Goal: Task Accomplishment & Management: Use online tool/utility

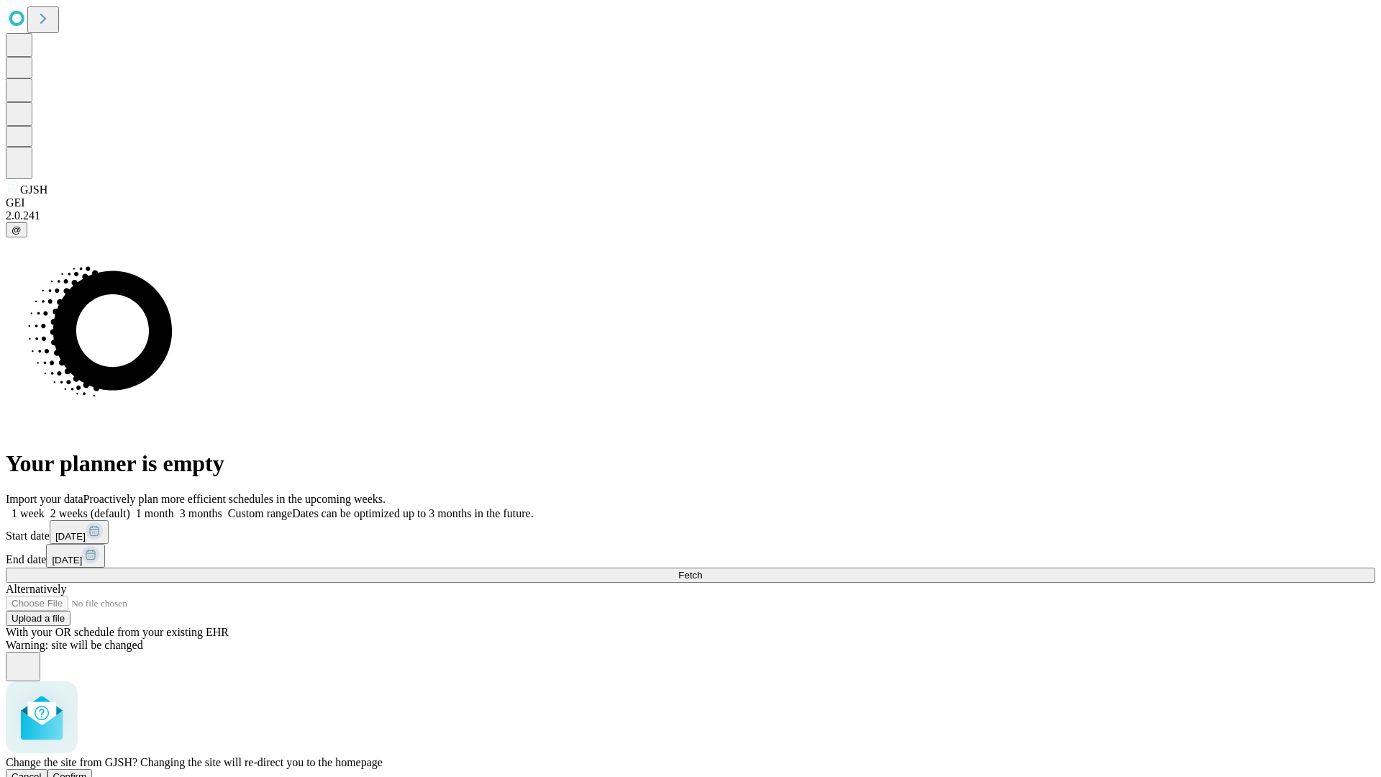
click at [87, 771] on span "Confirm" at bounding box center [70, 776] width 34 height 11
click at [130, 507] on label "2 weeks (default)" at bounding box center [88, 513] width 86 height 12
click at [702, 570] on span "Fetch" at bounding box center [690, 575] width 24 height 11
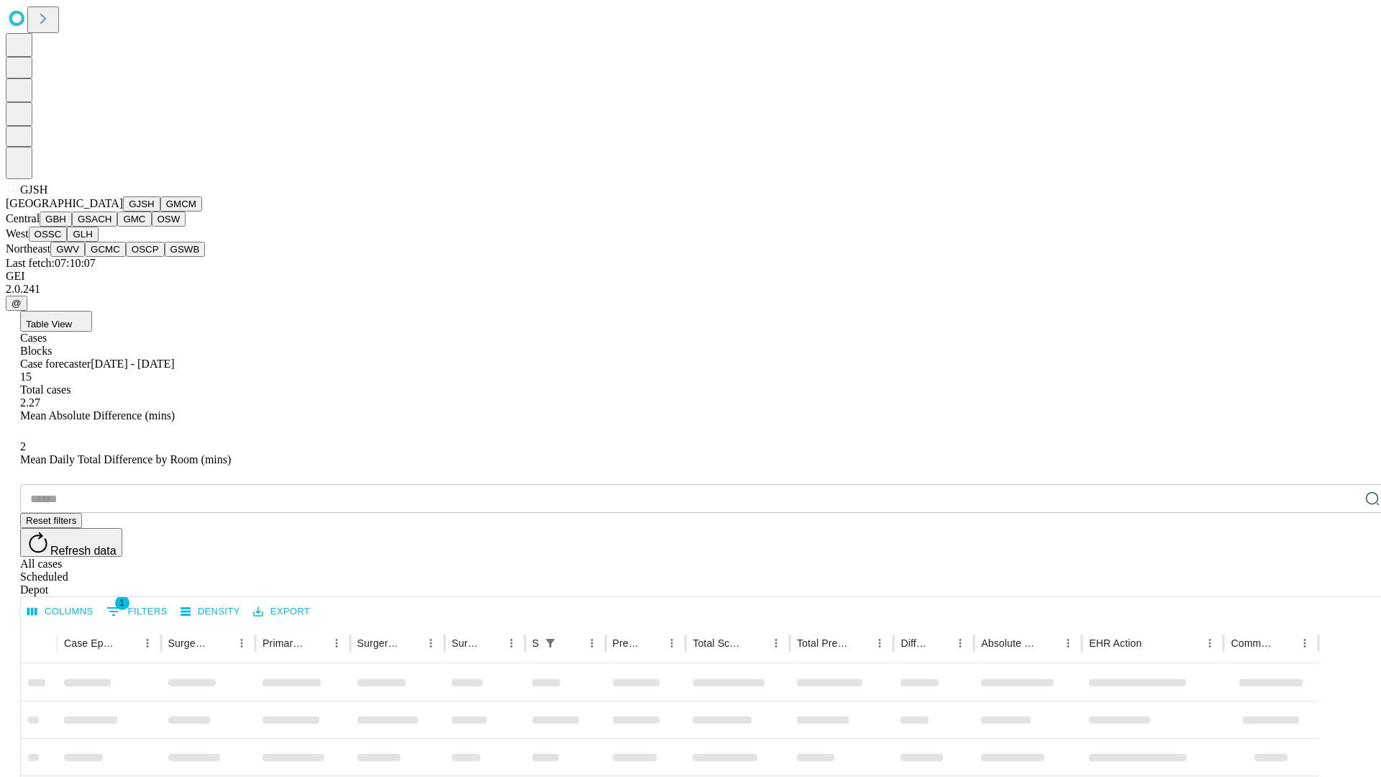
click at [160, 211] on button "GMCM" at bounding box center [181, 203] width 42 height 15
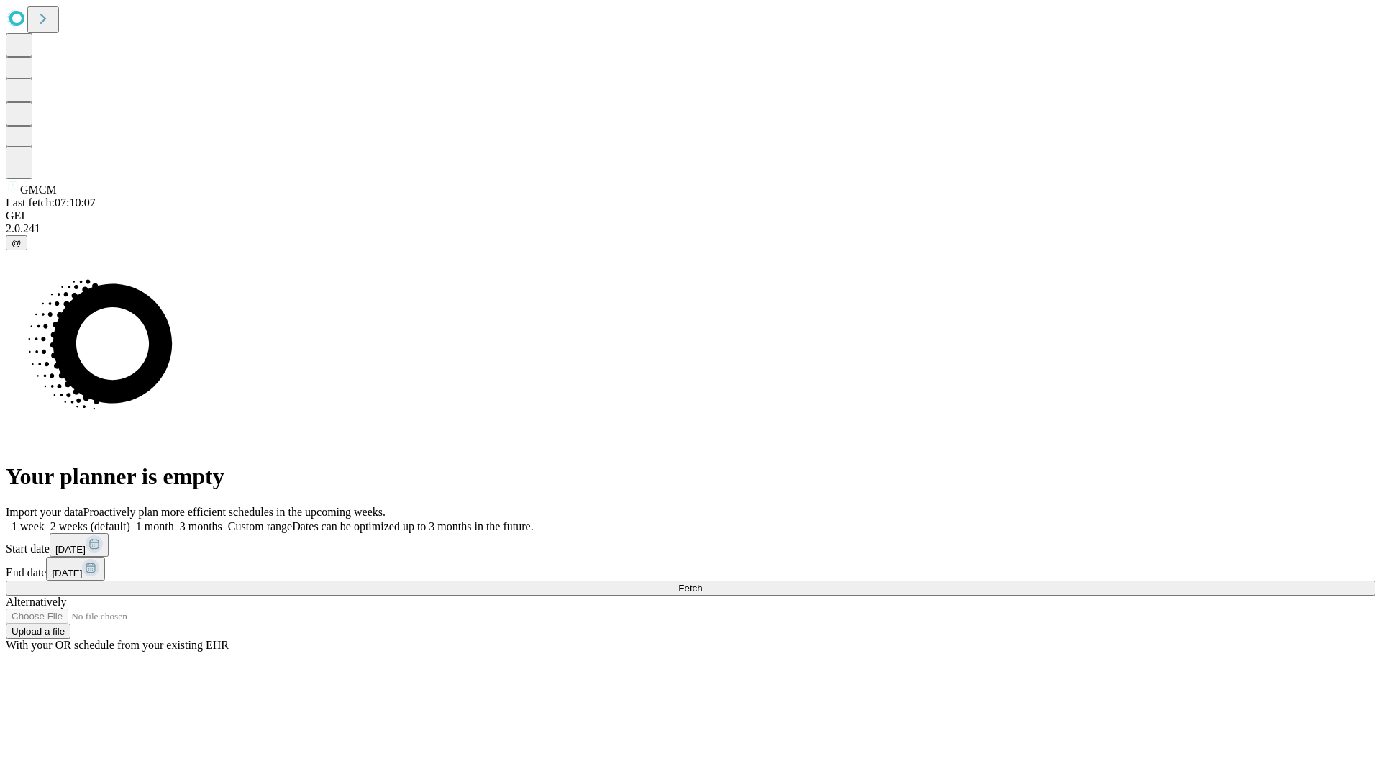
click at [702, 583] on span "Fetch" at bounding box center [690, 588] width 24 height 11
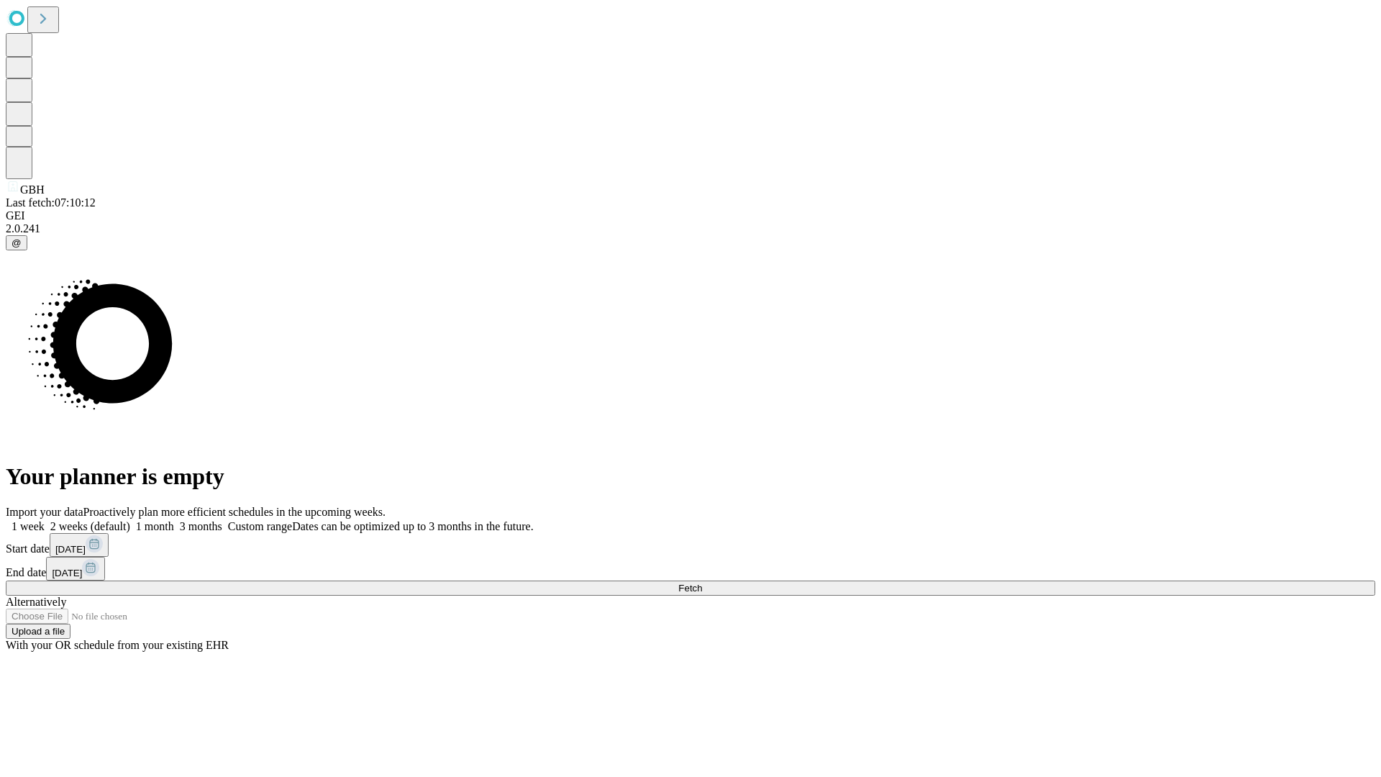
click at [130, 520] on label "2 weeks (default)" at bounding box center [88, 526] width 86 height 12
click at [702, 583] on span "Fetch" at bounding box center [690, 588] width 24 height 11
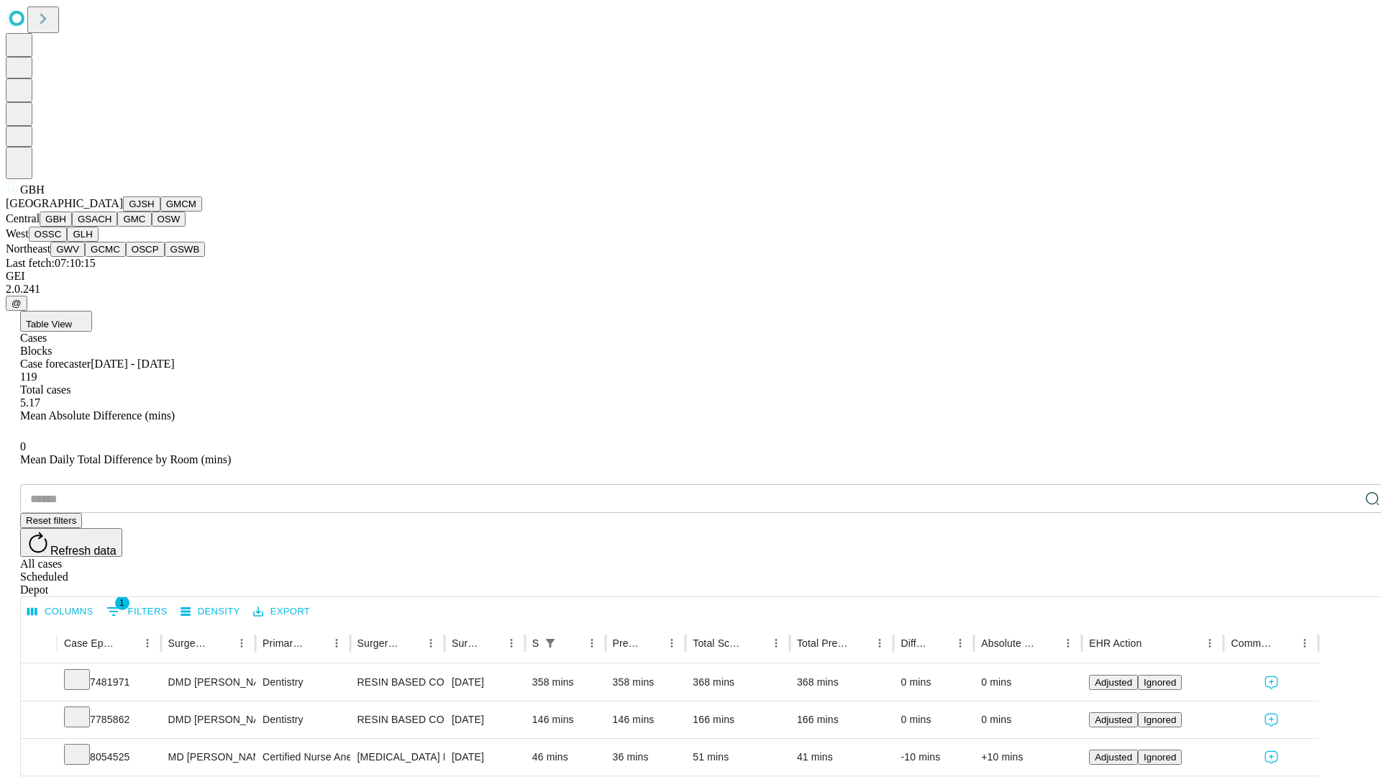
click at [111, 227] on button "GSACH" at bounding box center [94, 218] width 45 height 15
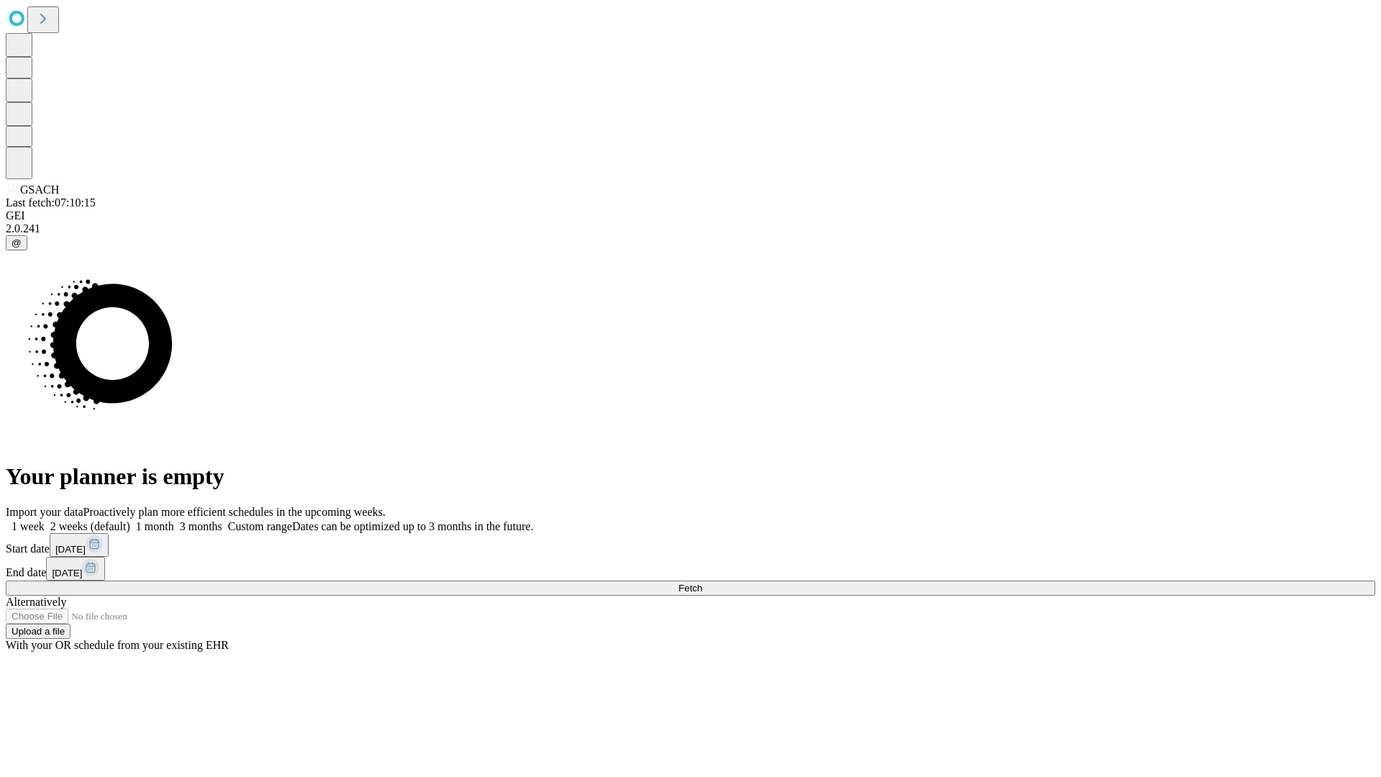
click at [130, 520] on label "2 weeks (default)" at bounding box center [88, 526] width 86 height 12
click at [702, 583] on span "Fetch" at bounding box center [690, 588] width 24 height 11
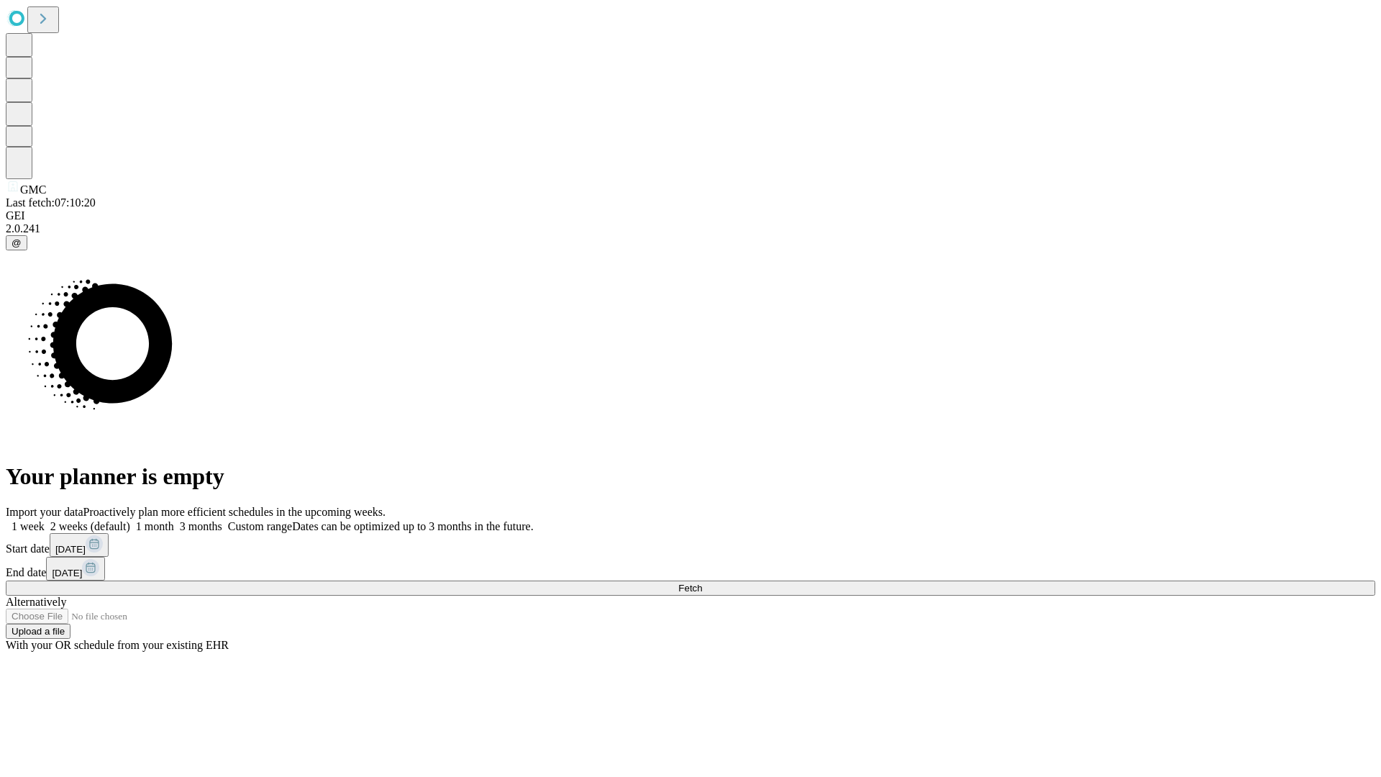
click at [130, 520] on label "2 weeks (default)" at bounding box center [88, 526] width 86 height 12
click at [702, 583] on span "Fetch" at bounding box center [690, 588] width 24 height 11
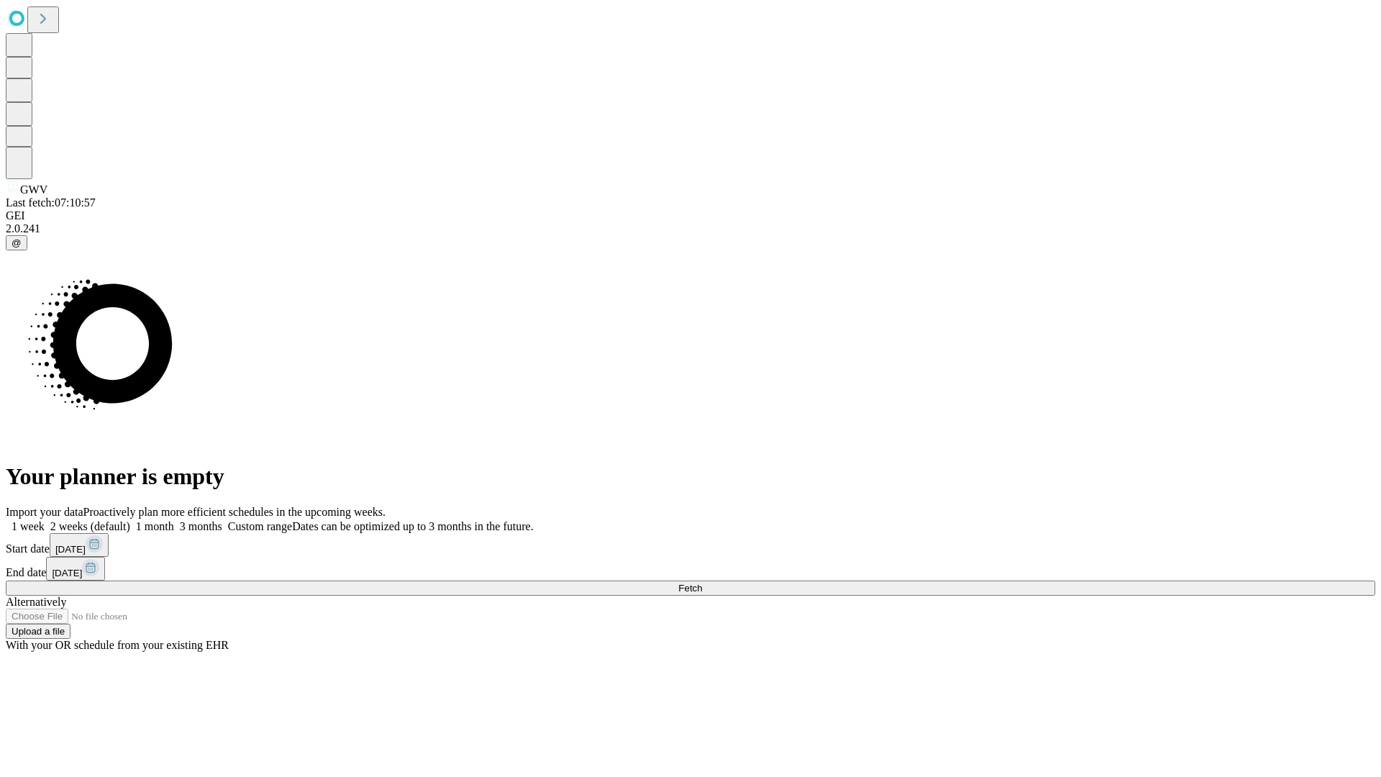
click at [702, 583] on span "Fetch" at bounding box center [690, 588] width 24 height 11
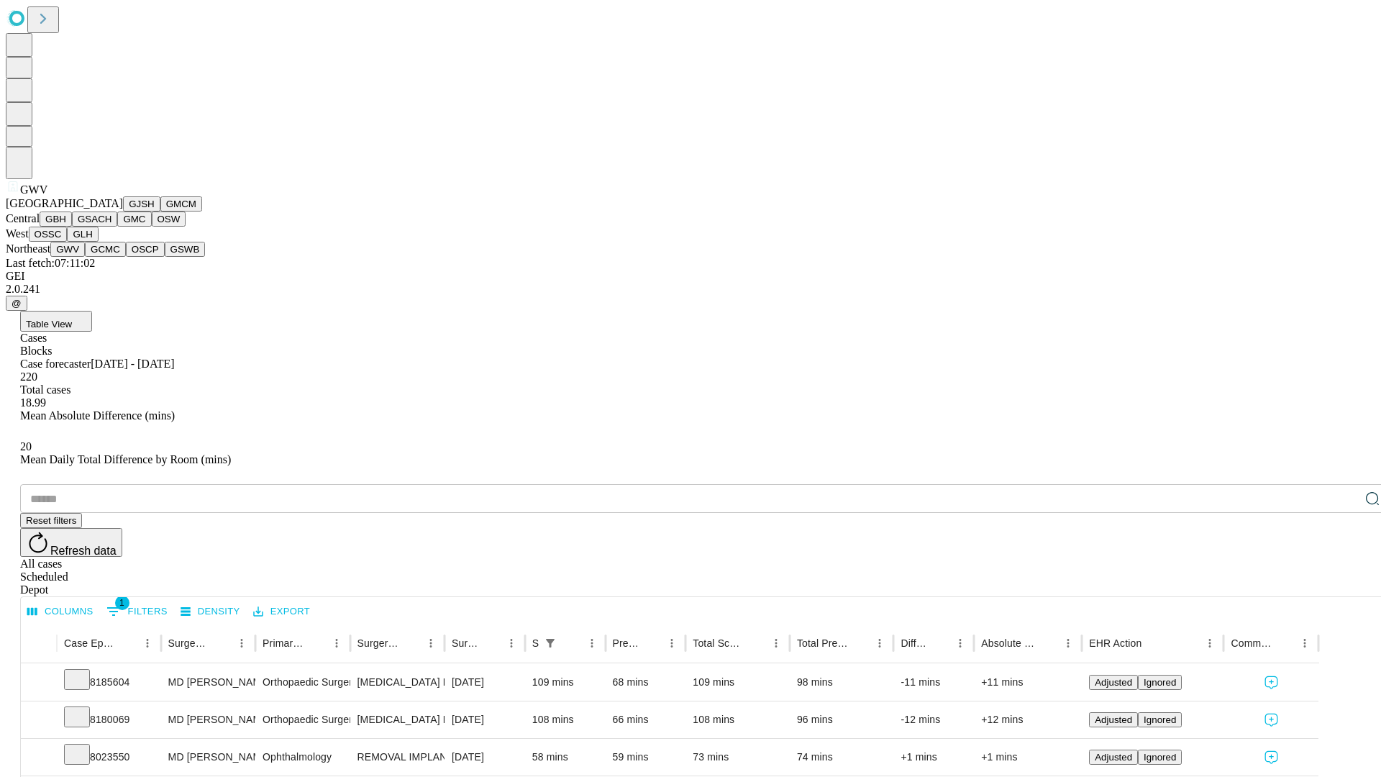
click at [111, 257] on button "GCMC" at bounding box center [105, 249] width 41 height 15
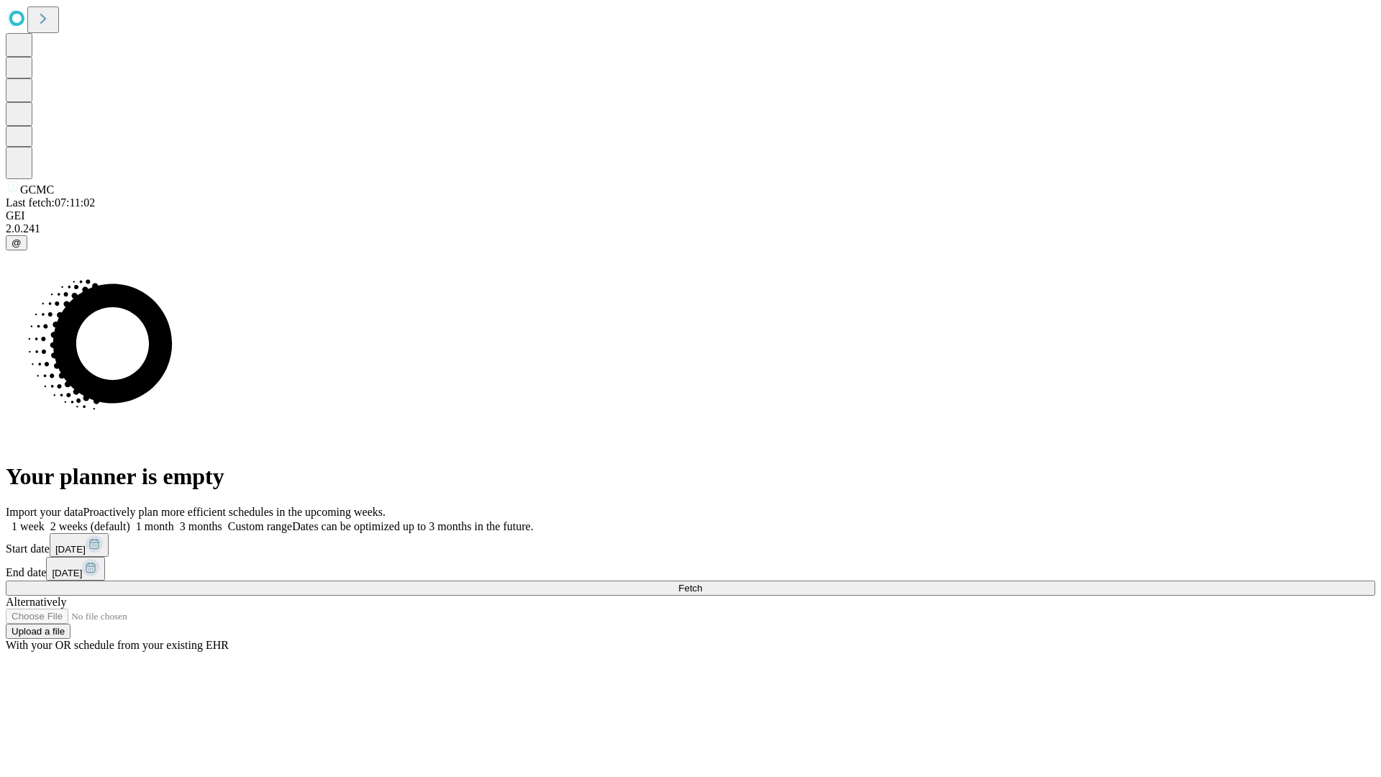
click at [130, 520] on label "2 weeks (default)" at bounding box center [88, 526] width 86 height 12
click at [702, 583] on span "Fetch" at bounding box center [690, 588] width 24 height 11
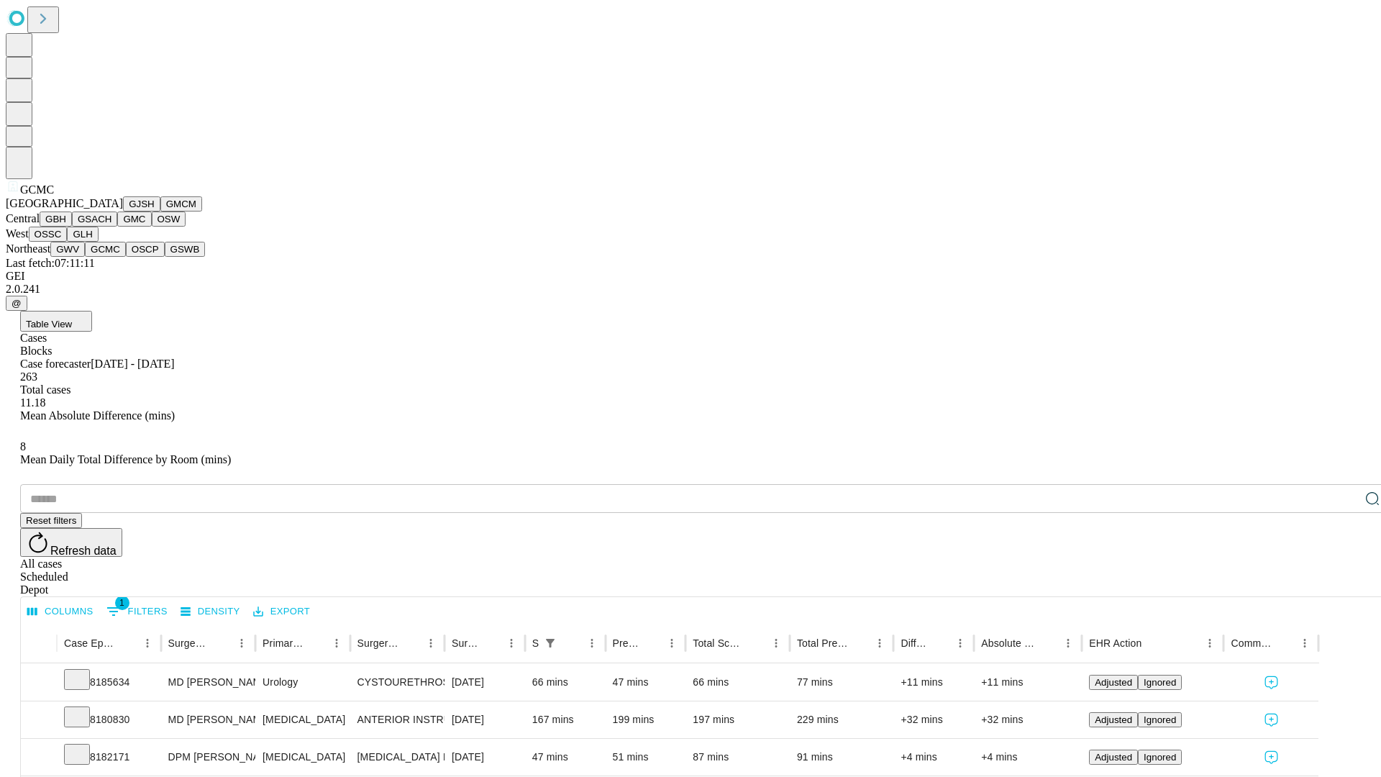
click at [126, 257] on button "OSCP" at bounding box center [145, 249] width 39 height 15
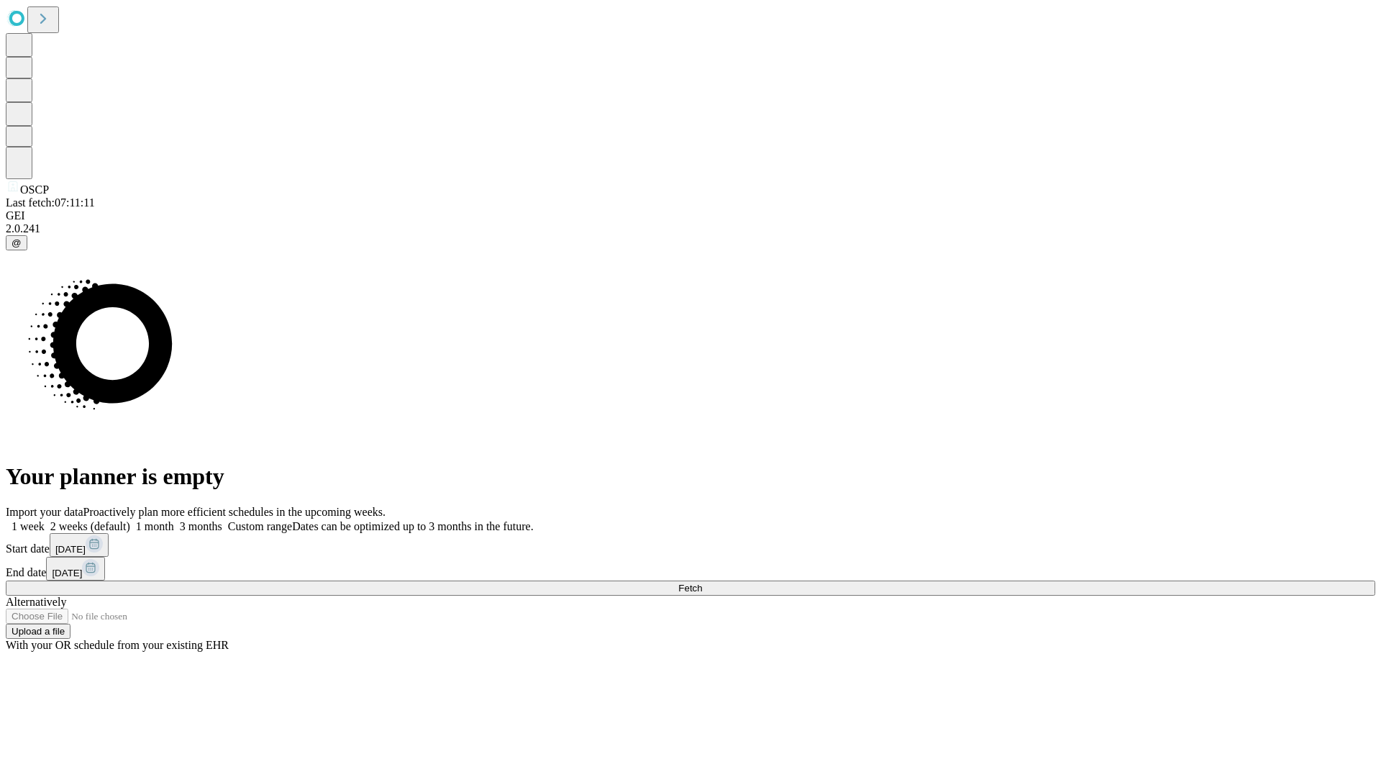
click at [702, 583] on span "Fetch" at bounding box center [690, 588] width 24 height 11
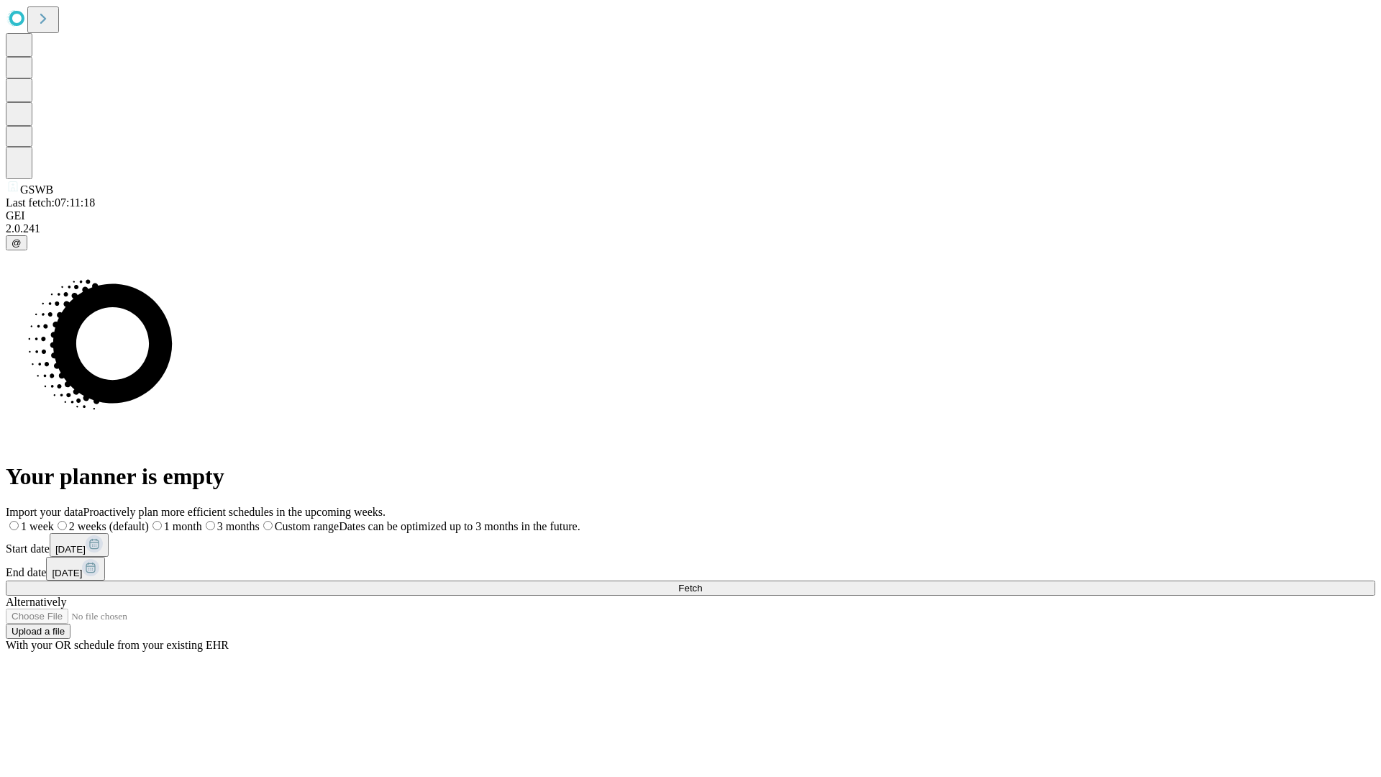
click at [149, 520] on label "2 weeks (default)" at bounding box center [101, 526] width 95 height 12
click at [702, 583] on span "Fetch" at bounding box center [690, 588] width 24 height 11
